Goal: Information Seeking & Learning: Learn about a topic

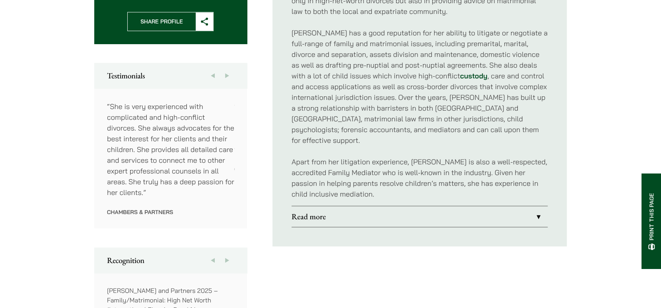
scroll to position [437, 0]
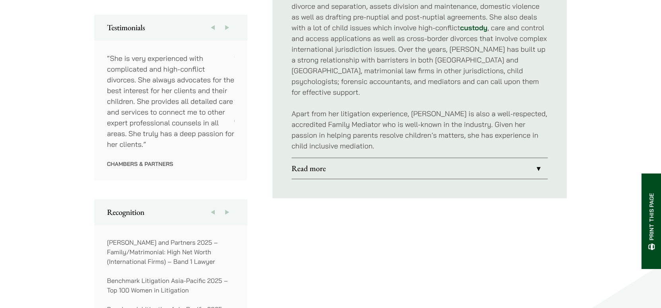
click at [352, 158] on link "Read more" at bounding box center [420, 168] width 256 height 21
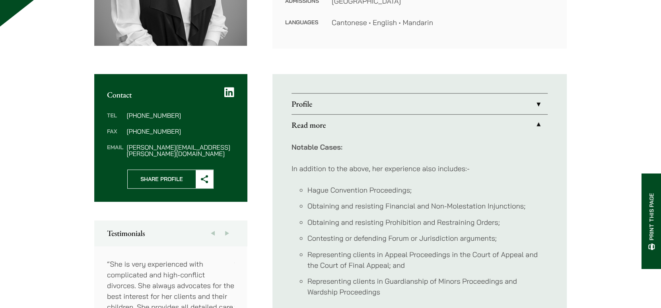
scroll to position [239, 0]
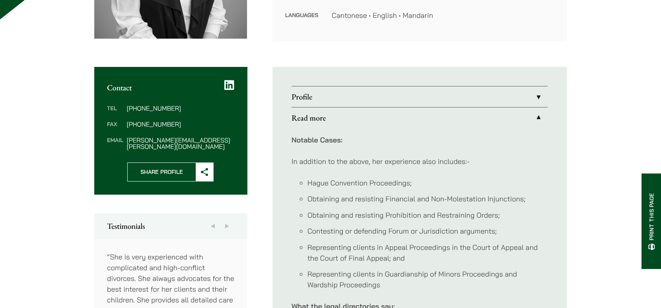
click at [450, 97] on link "Profile" at bounding box center [420, 96] width 256 height 21
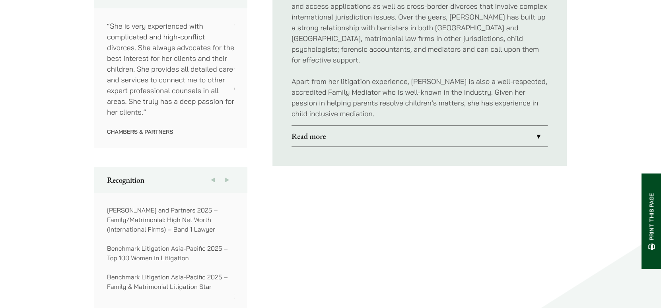
scroll to position [477, 0]
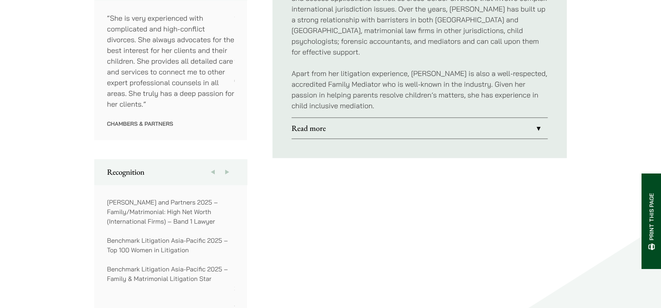
click at [450, 118] on link "Read more" at bounding box center [420, 128] width 256 height 21
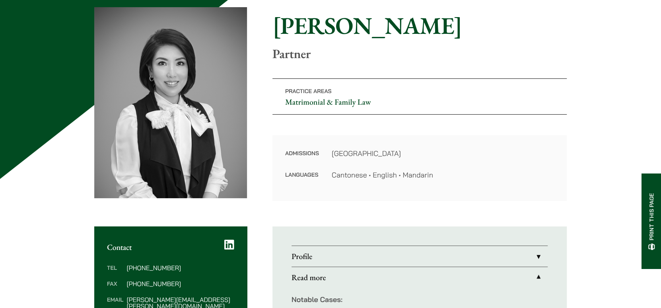
scroll to position [199, 0]
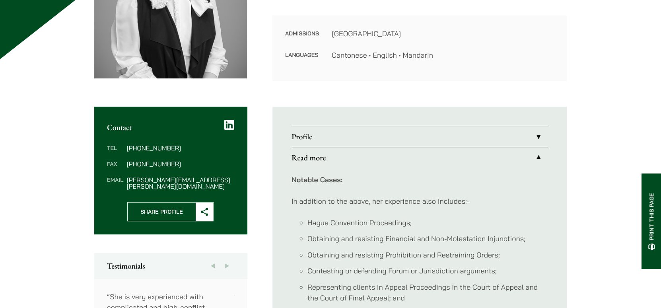
click at [229, 123] on icon at bounding box center [229, 124] width 10 height 11
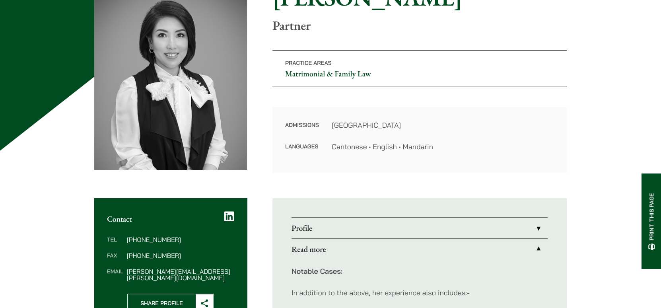
scroll to position [79, 0]
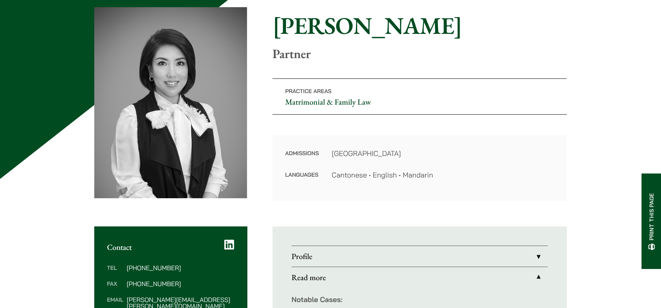
drag, startPoint x: 480, startPoint y: 88, endPoint x: 483, endPoint y: 62, distance: 26.0
click at [483, 62] on div "Home » Lawyers » [PERSON_NAME] [PERSON_NAME] Partner Practice Areas Matrimonial…" at bounding box center [330, 104] width 473 height 194
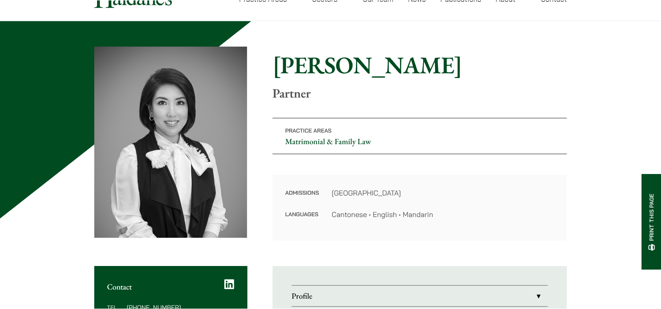
scroll to position [40, 0]
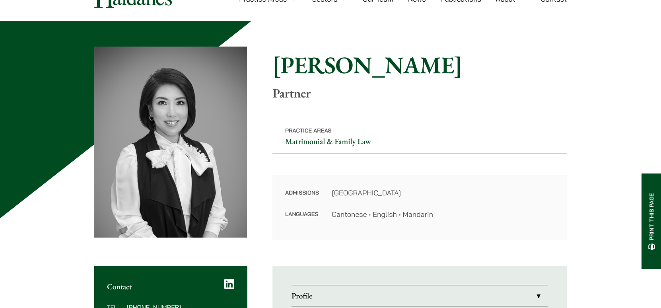
drag, startPoint x: 380, startPoint y: 15, endPoint x: 353, endPoint y: 51, distance: 45.2
click at [353, 51] on h1 "[PERSON_NAME]" at bounding box center [420, 65] width 294 height 29
